Goal: Book appointment/travel/reservation

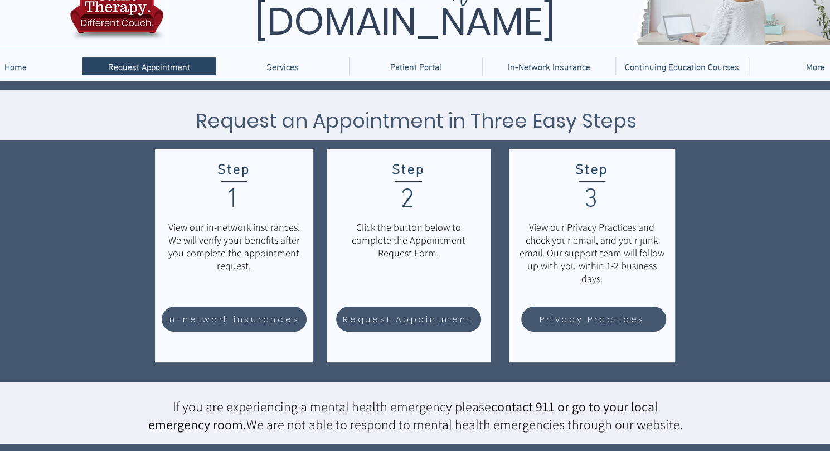
scroll to position [56, 0]
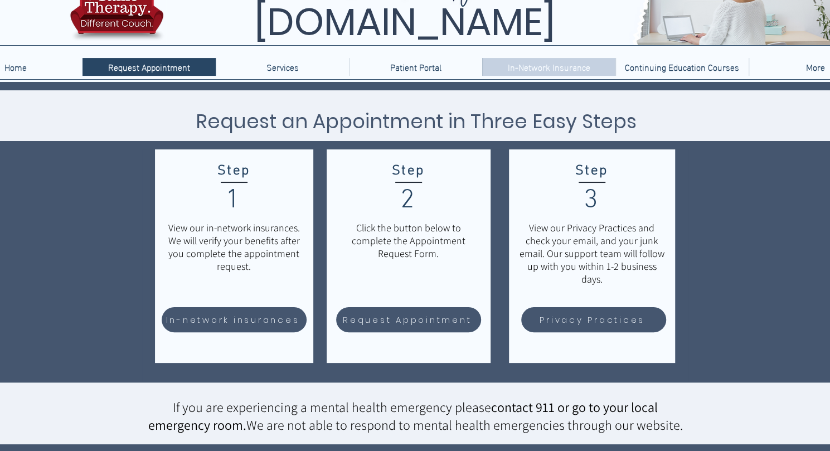
click at [540, 64] on p "In-Network Insurance" at bounding box center [550, 67] width 94 height 18
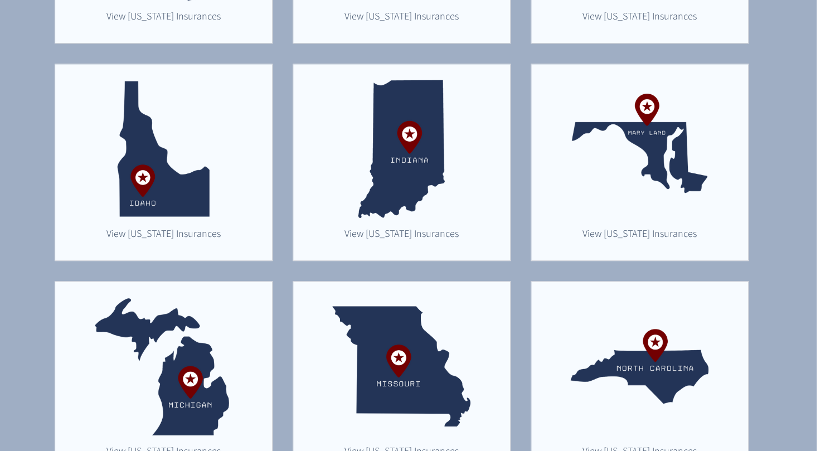
scroll to position [491, 13]
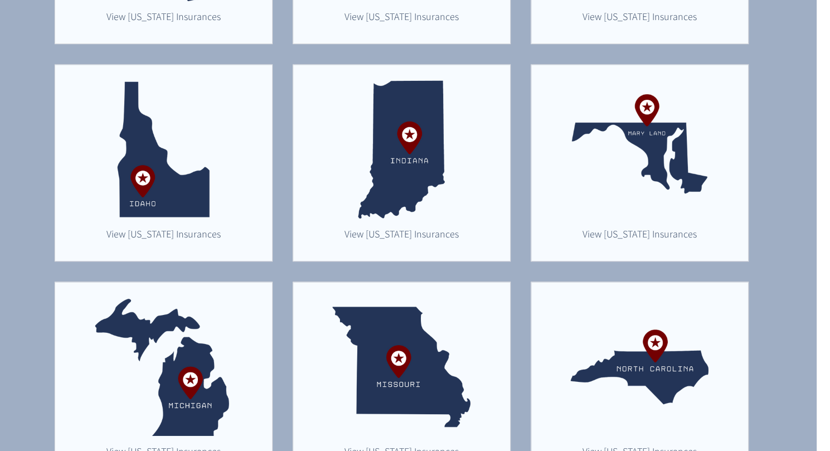
click at [184, 381] on img "main content" at bounding box center [163, 367] width 138 height 138
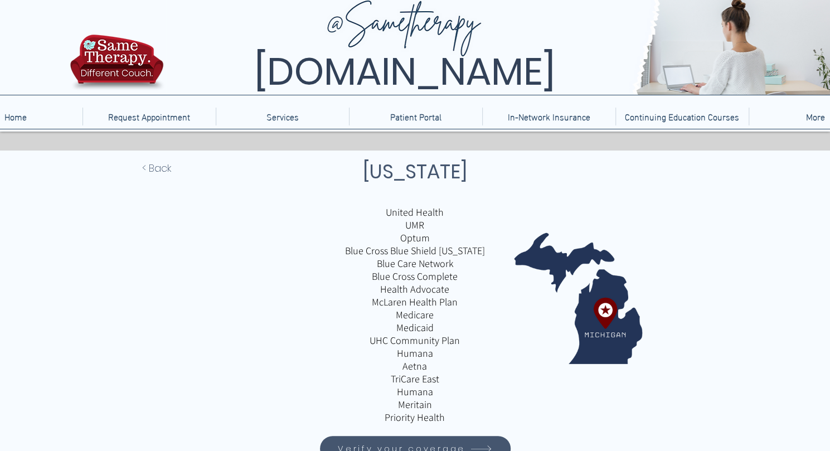
scroll to position [10, 0]
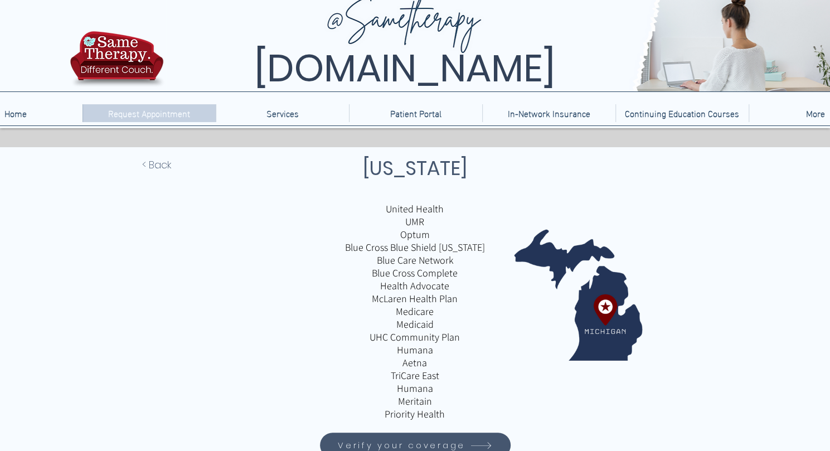
click at [142, 112] on p "Request Appointment" at bounding box center [149, 113] width 93 height 18
click at [162, 112] on p "Request Appointment" at bounding box center [149, 113] width 93 height 18
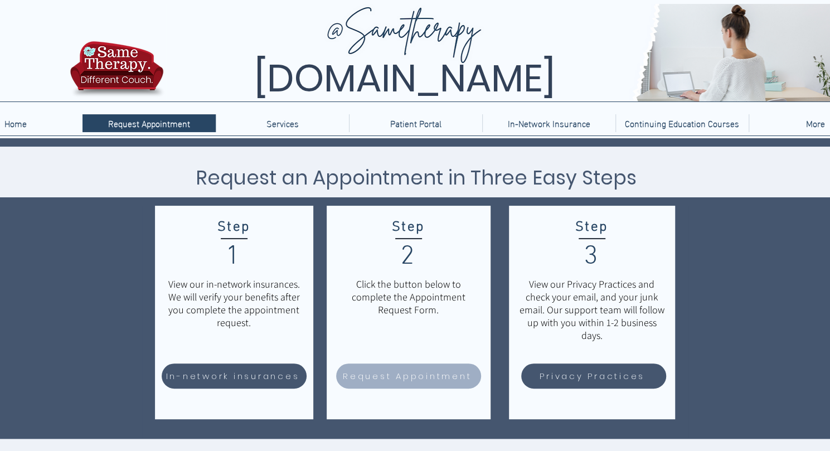
click at [372, 373] on span "Request Appointment" at bounding box center [407, 376] width 129 height 13
